Goal: Task Accomplishment & Management: Use online tool/utility

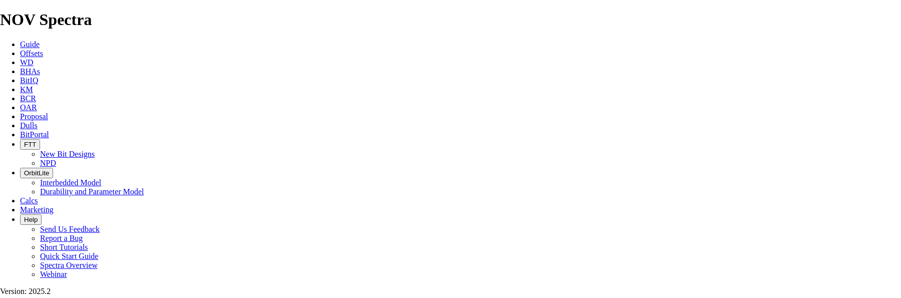
select select "field"
select select "location"
click at [20, 112] on icon at bounding box center [20, 116] width 0 height 9
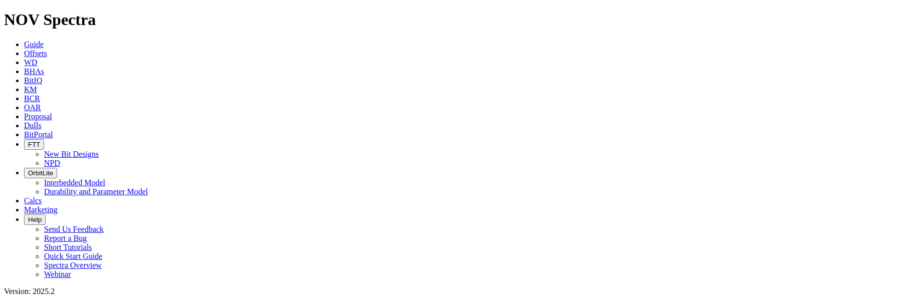
scroll to position [2554, 0]
select select "field"
select select "location"
select select "province"
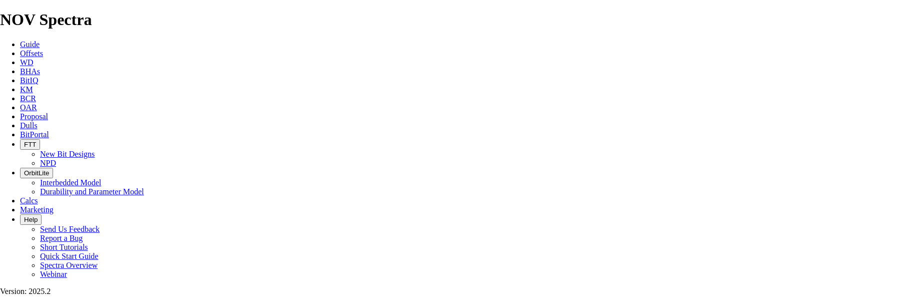
scroll to position [451, 0]
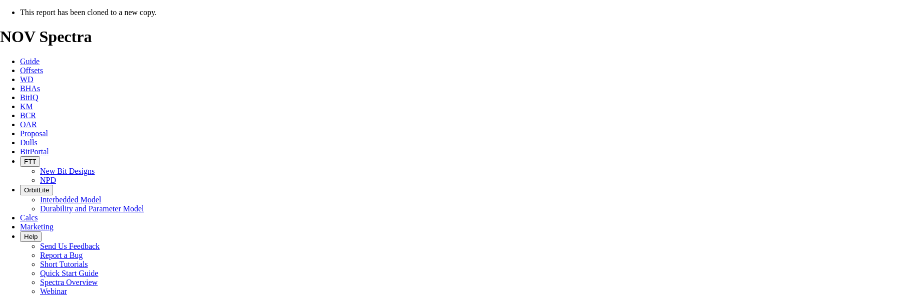
select select "field"
select select "location"
select select "province"
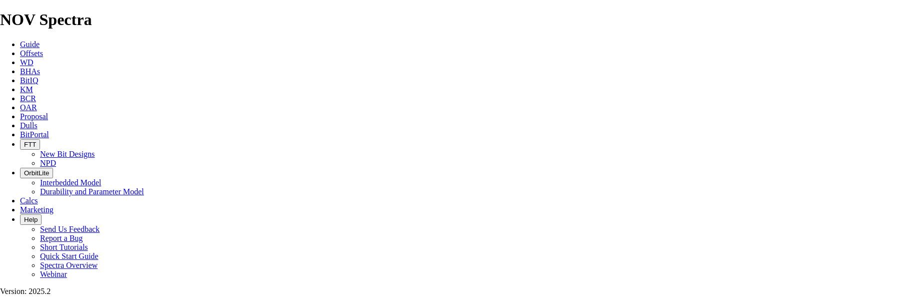
checkbox input "false"
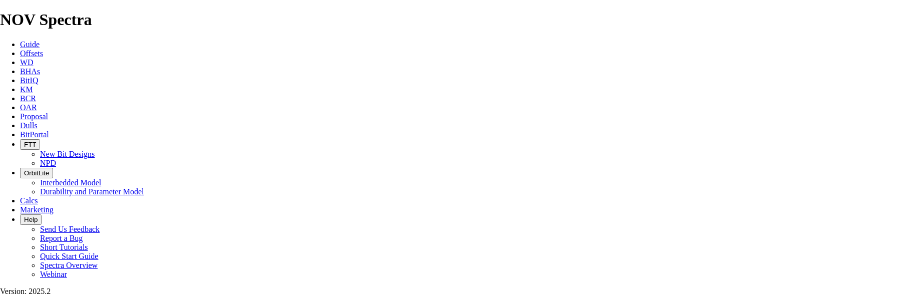
drag, startPoint x: 477, startPoint y: 141, endPoint x: 365, endPoint y: 141, distance: 112.2
type input "WHITECAP RESOURCES INC."
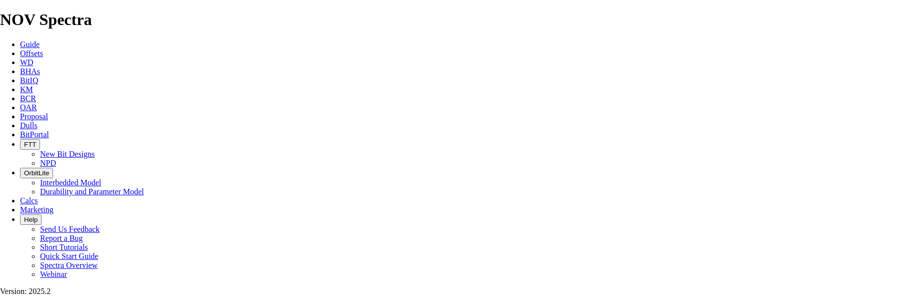
type input "[DATE]"
drag, startPoint x: 490, startPoint y: 282, endPoint x: 375, endPoint y: 279, distance: 115.2
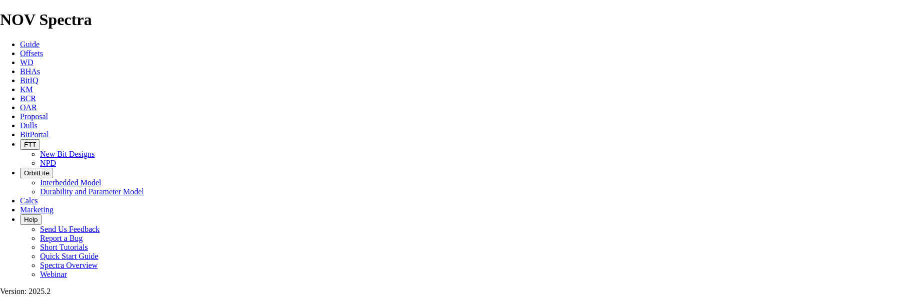
type input "WHITECAP HZ KRS 10-27 [PERSON_NAME] 9-25-64-3W6 (4 [PERSON_NAME])"
drag, startPoint x: 267, startPoint y: 221, endPoint x: 212, endPoint y: 223, distance: 55.1
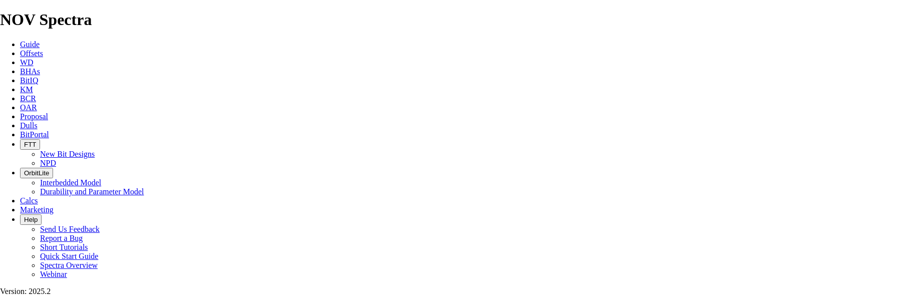
type input "1"
type input "09-25-064-03W6"
type input "WHITECAP"
drag, startPoint x: 615, startPoint y: 221, endPoint x: 550, endPoint y: 221, distance: 65.6
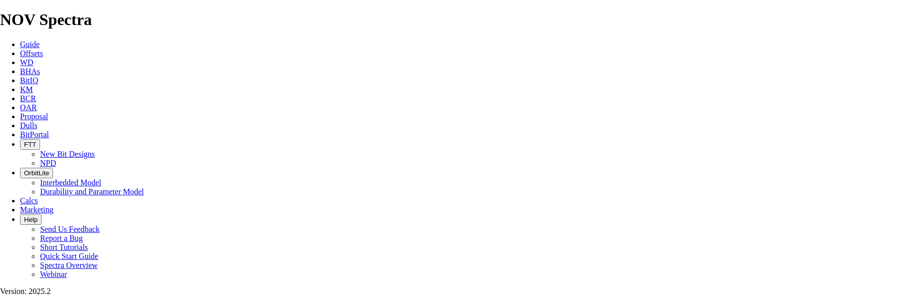
type input "10-27-064-03W6"
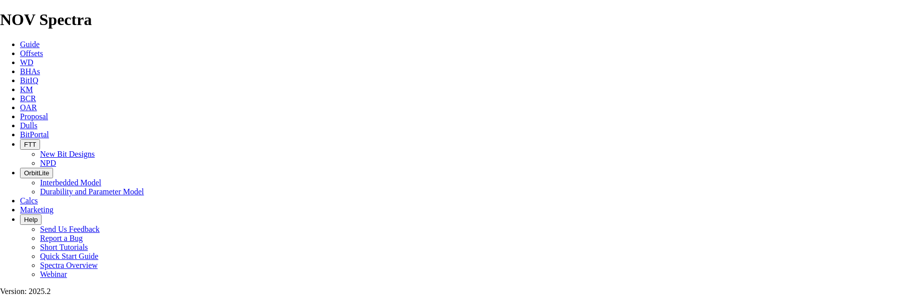
type input "[DATE]"
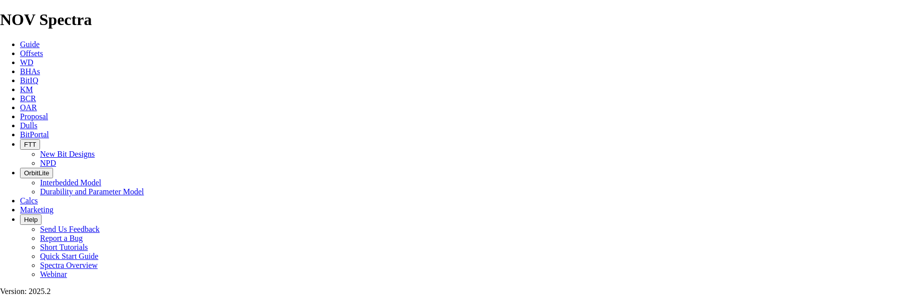
scroll to position [401, 0]
drag, startPoint x: 350, startPoint y: 237, endPoint x: 327, endPoint y: 239, distance: 22.6
type input "TK66-J1"
drag, startPoint x: 395, startPoint y: 191, endPoint x: 358, endPoint y: 194, distance: 37.1
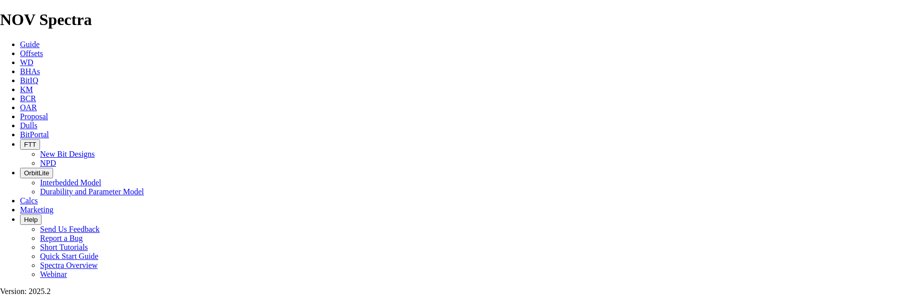
type input "917"
drag, startPoint x: 558, startPoint y: 189, endPoint x: 518, endPoint y: 189, distance: 40.6
type input "85"
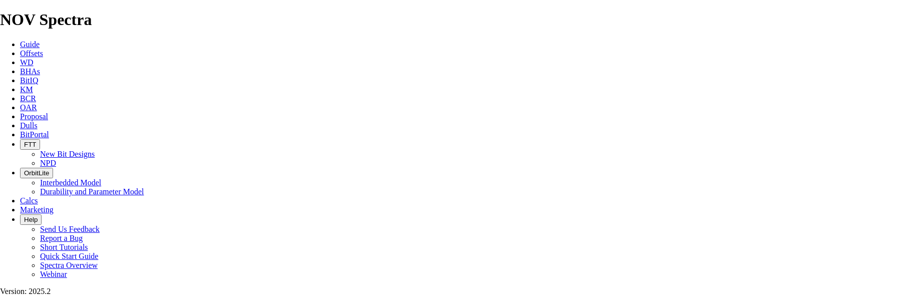
type input "917"
type input "10.789"
type input "10.788"
type input "85"
type input "8250"
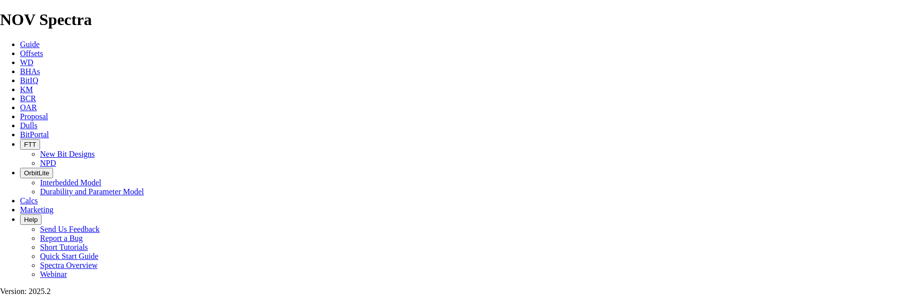
drag, startPoint x: 613, startPoint y: 214, endPoint x: 581, endPoint y: 219, distance: 32.4
type input "18150"
drag, startPoint x: 626, startPoint y: 243, endPoint x: 584, endPoint y: 249, distance: 42.0
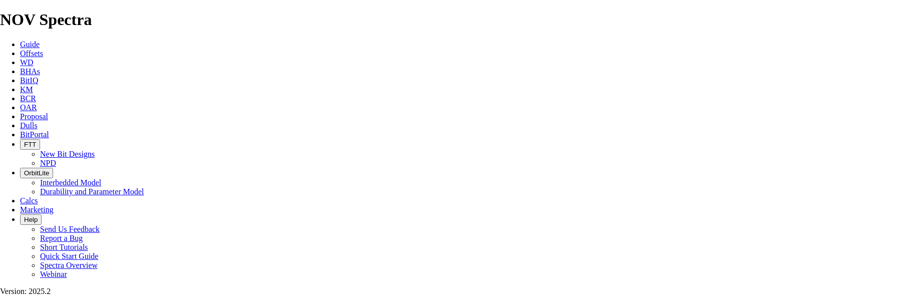
type input "18150"
drag, startPoint x: 617, startPoint y: 263, endPoint x: 576, endPoint y: 270, distance: 42.2
type input "18150"
drag, startPoint x: 450, startPoint y: 216, endPoint x: 401, endPoint y: 216, distance: 49.1
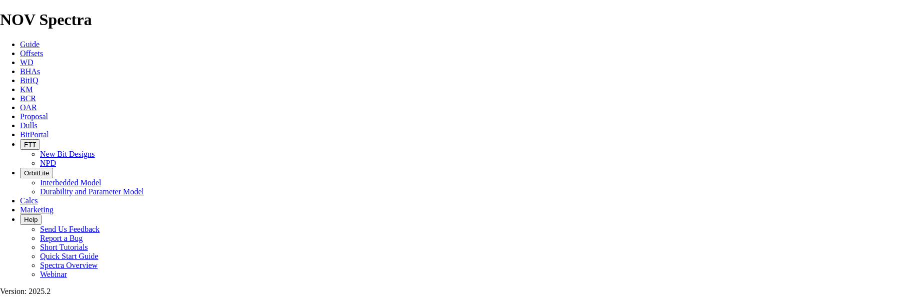
type input "2551"
drag, startPoint x: 397, startPoint y: 241, endPoint x: 363, endPoint y: 248, distance: 34.8
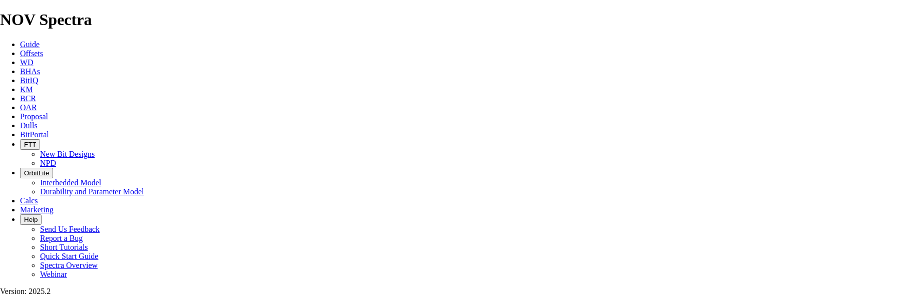
type input "2884"
drag, startPoint x: 444, startPoint y: 240, endPoint x: 412, endPoint y: 245, distance: 31.9
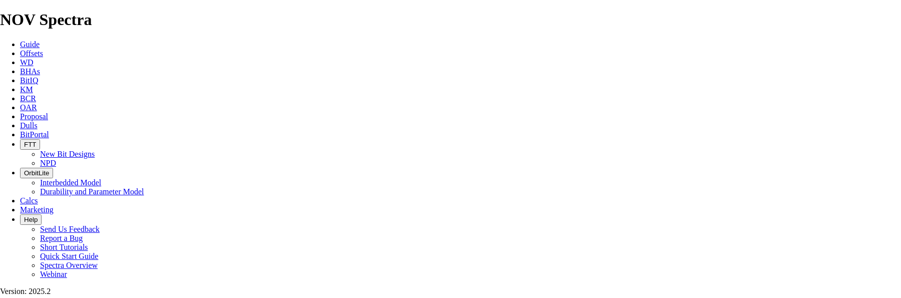
drag, startPoint x: 390, startPoint y: 266, endPoint x: 361, endPoint y: 268, distance: 29.6
type input "6432"
type input "HEEL POINT @ 2884m"
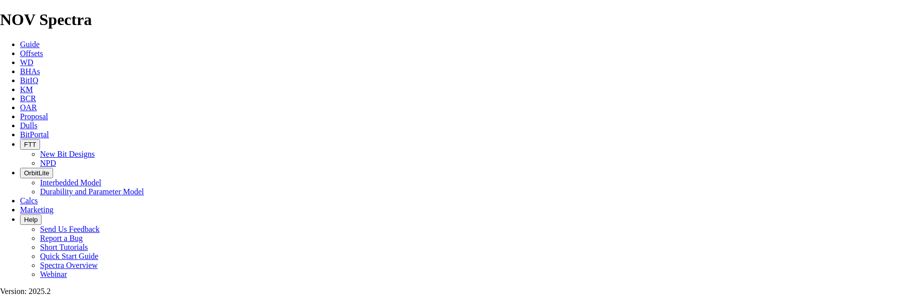
drag, startPoint x: 560, startPoint y: 216, endPoint x: 551, endPoint y: 215, distance: 9.1
type input "50"
type input "1629"
type input "32.58"
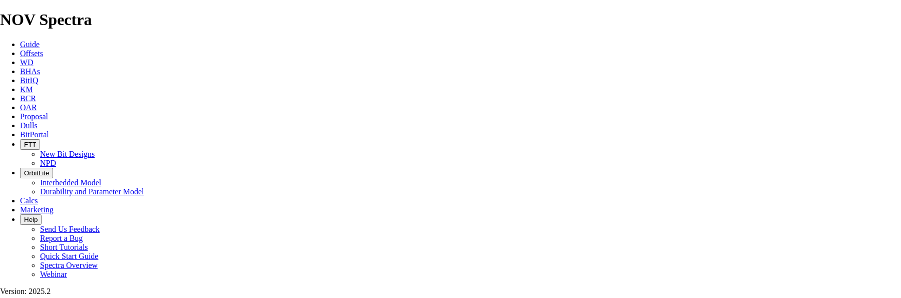
drag, startPoint x: 563, startPoint y: 240, endPoint x: 517, endPoint y: 245, distance: 46.3
type input "10"
type input "338"
drag, startPoint x: 555, startPoint y: 267, endPoint x: 532, endPoint y: 268, distance: 23.6
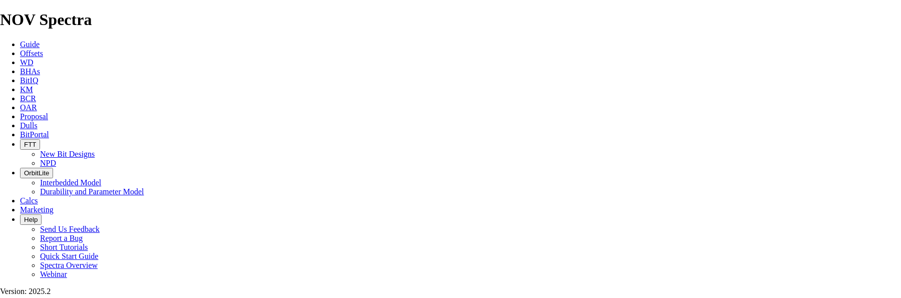
type input "20"
type input "3548"
type input "177.4"
